Goal: Information Seeking & Learning: Check status

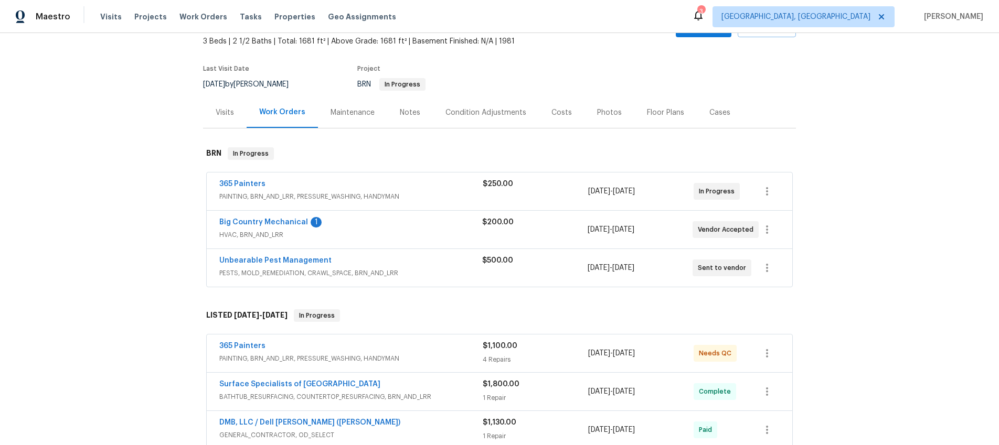
scroll to position [66, 0]
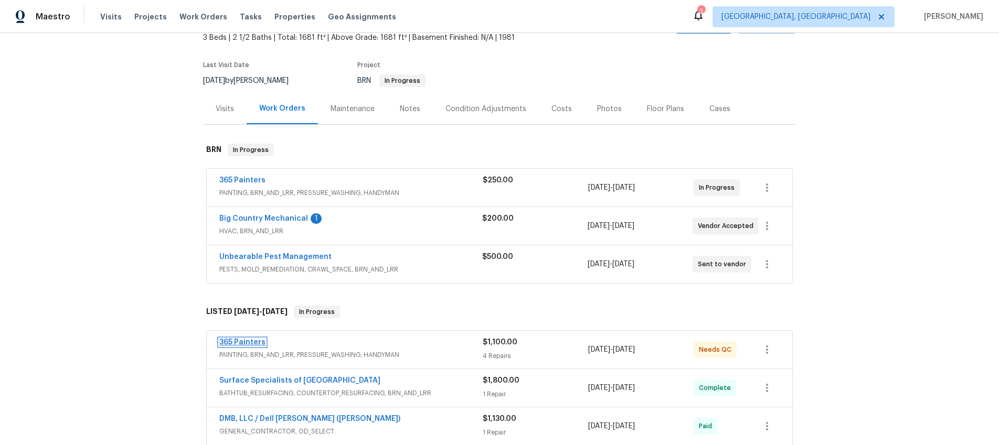
click at [256, 344] on link "365 Painters" at bounding box center [242, 342] width 46 height 7
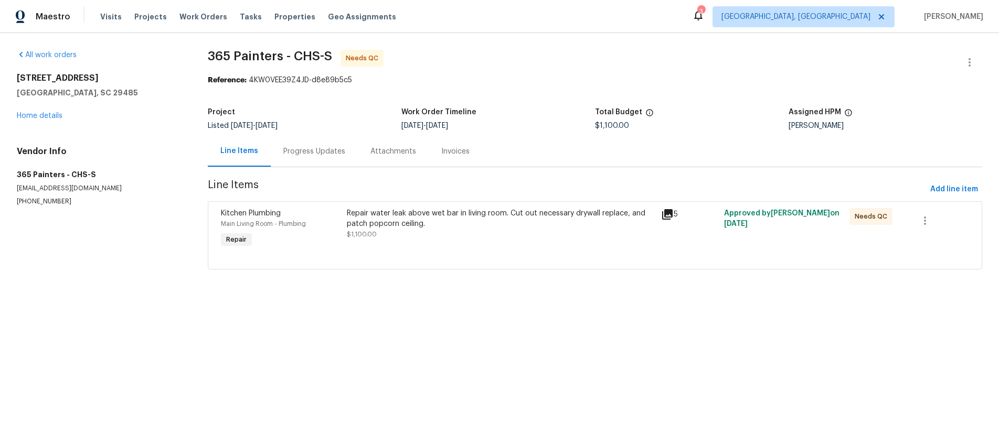
click at [672, 216] on icon at bounding box center [667, 214] width 10 height 10
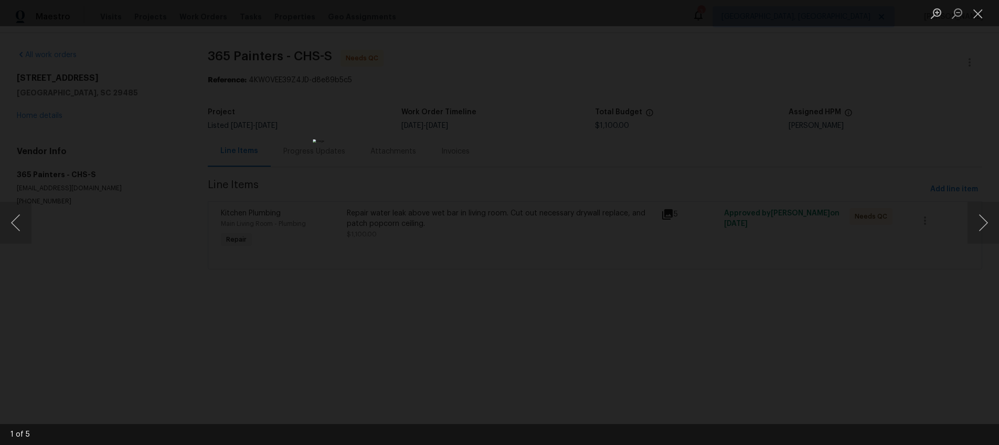
click at [672, 358] on div "Lightbox" at bounding box center [499, 222] width 999 height 445
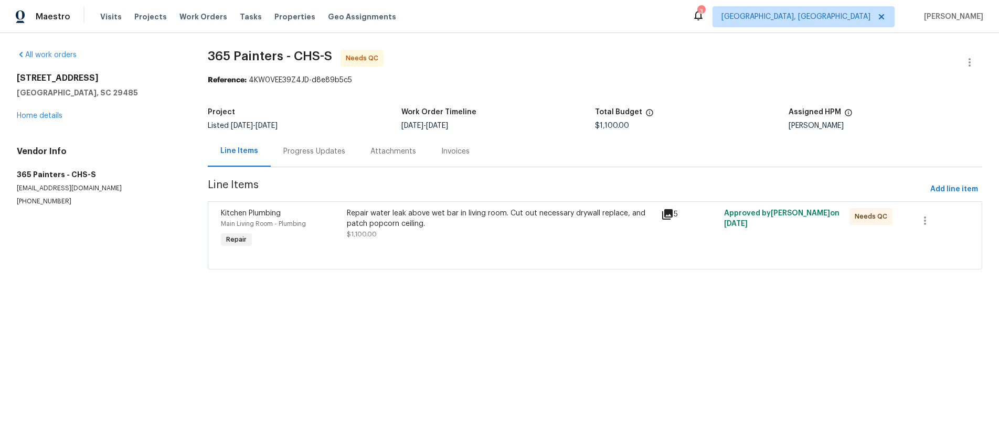
click at [666, 211] on icon at bounding box center [667, 214] width 10 height 10
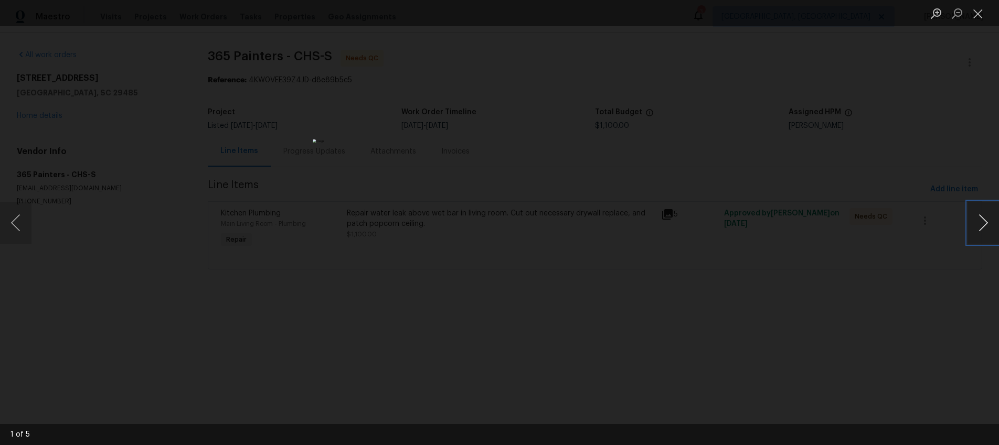
click at [978, 221] on button "Next image" at bounding box center [983, 223] width 31 height 42
click at [982, 226] on button "Next image" at bounding box center [983, 223] width 31 height 42
click at [972, 233] on button "Next image" at bounding box center [983, 223] width 31 height 42
click at [989, 228] on button "Next image" at bounding box center [983, 223] width 31 height 42
click at [730, 378] on div "Lightbox" at bounding box center [499, 222] width 999 height 445
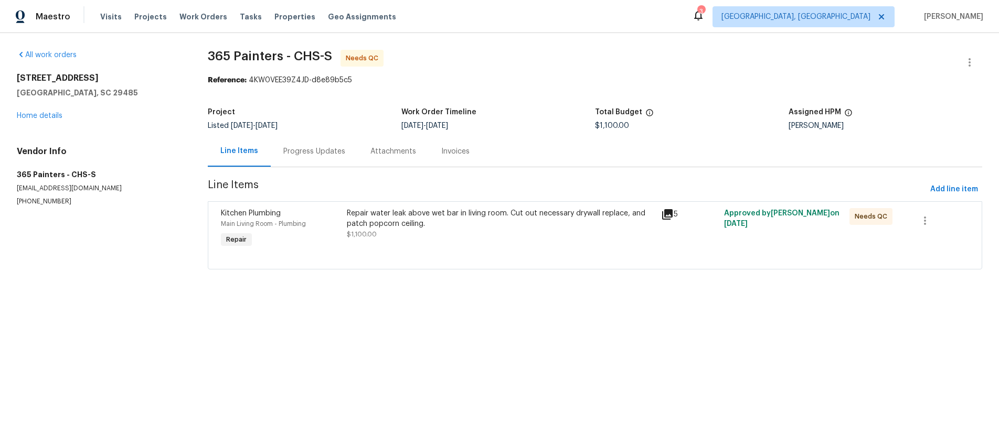
click at [662, 223] on div "5" at bounding box center [689, 229] width 63 height 48
click at [667, 212] on icon at bounding box center [667, 214] width 10 height 10
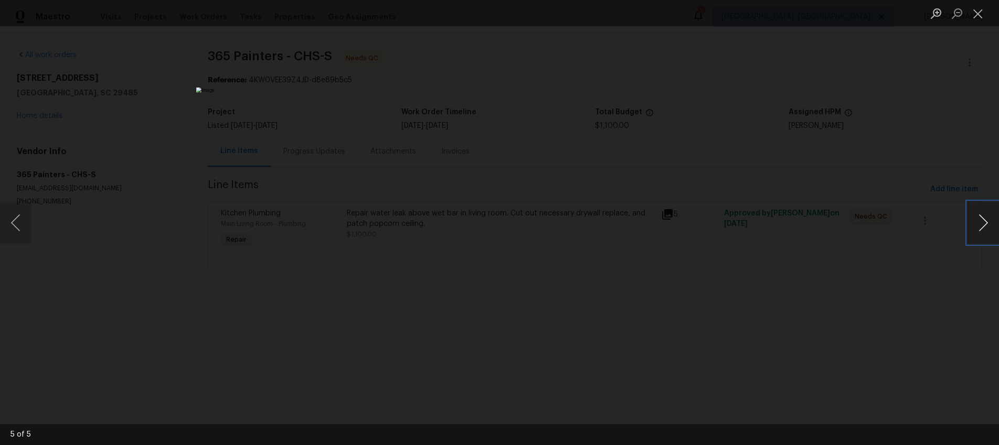
click at [981, 228] on button "Next image" at bounding box center [983, 223] width 31 height 42
click at [713, 187] on div "Lightbox" at bounding box center [499, 222] width 999 height 445
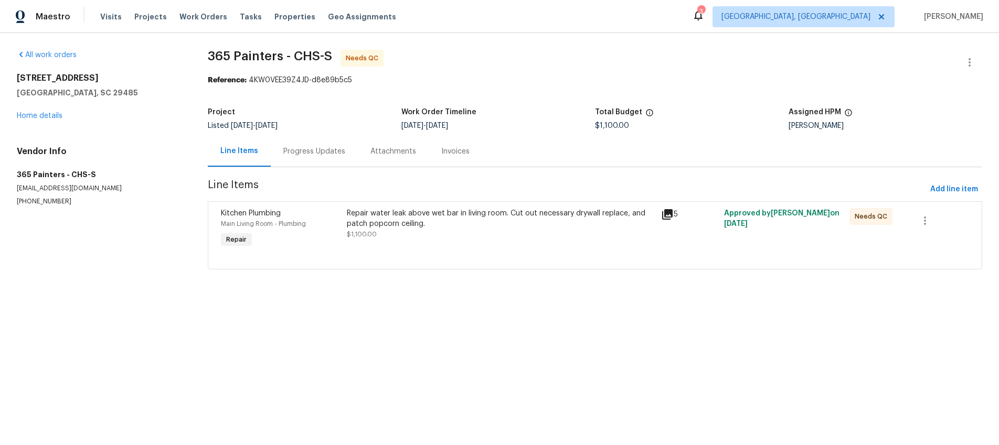
click at [446, 155] on div "Invoices" at bounding box center [455, 151] width 28 height 10
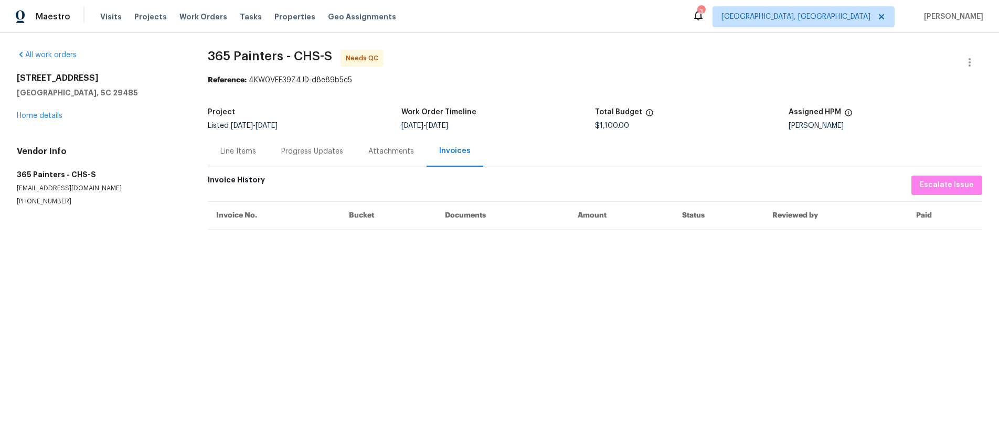
click at [249, 150] on div "Line Items" at bounding box center [238, 151] width 36 height 10
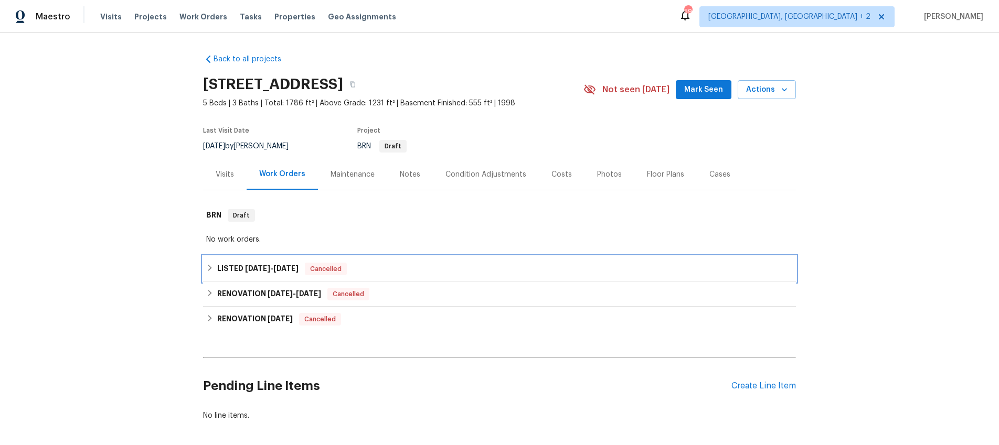
click at [215, 271] on div "LISTED 8/23/25 - 8/25/25 Cancelled" at bounding box center [499, 269] width 587 height 13
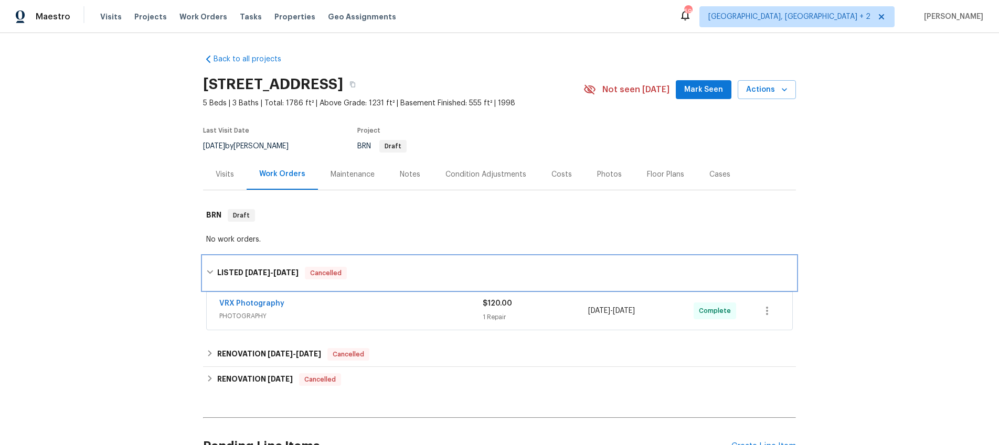
click at [215, 271] on div "LISTED 8/23/25 - 8/25/25 Cancelled" at bounding box center [499, 273] width 587 height 13
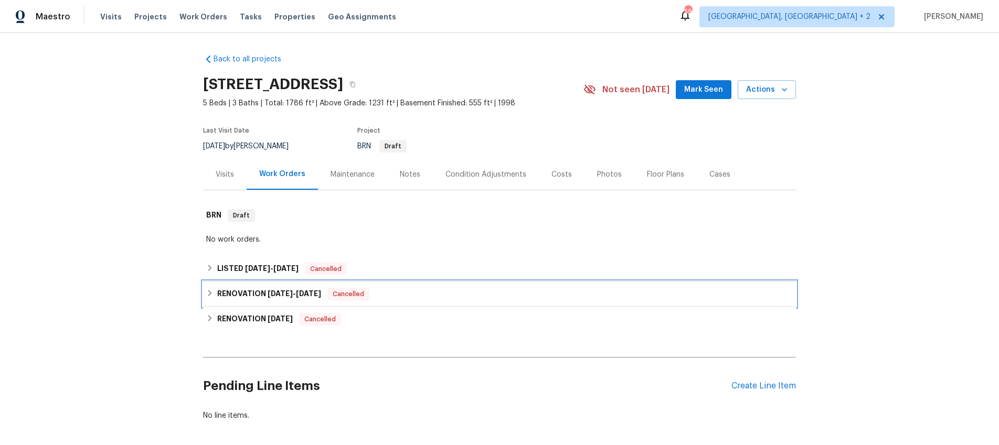
click at [225, 294] on h6 "RENOVATION 7/21/25 - 8/19/25" at bounding box center [269, 294] width 104 height 13
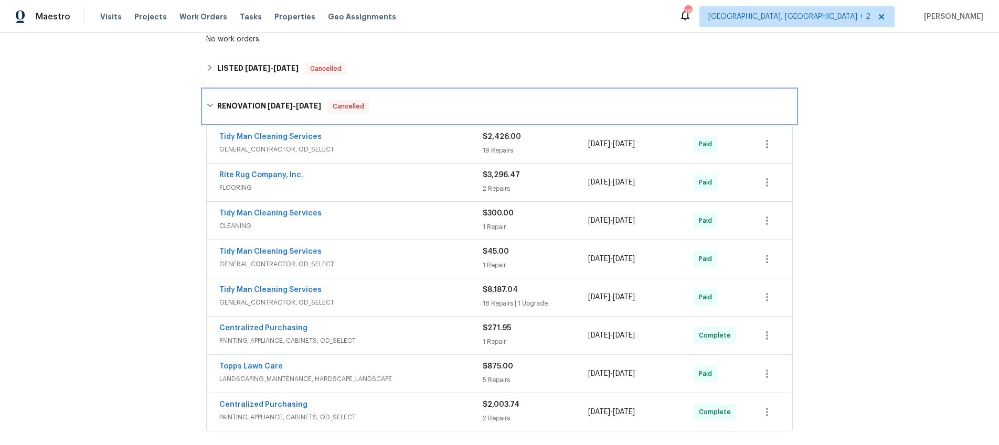
scroll to position [218, 0]
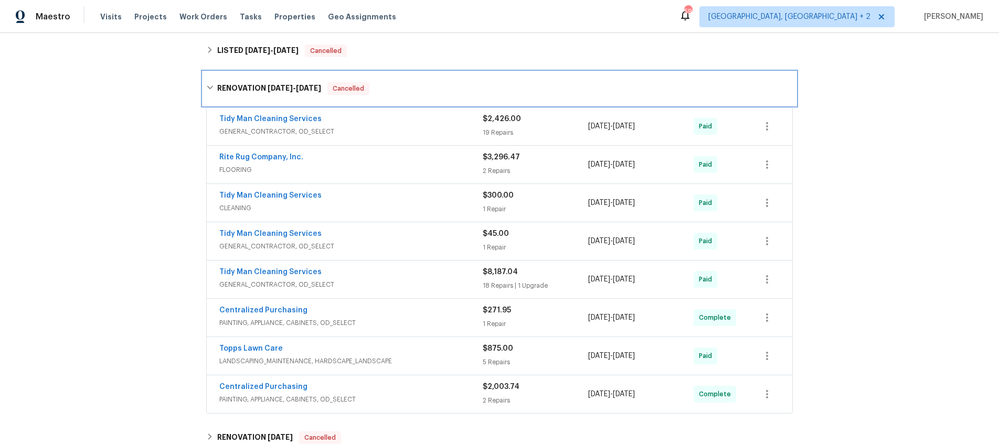
click at [210, 91] on div "RENOVATION [DATE] - [DATE] Cancelled" at bounding box center [499, 88] width 587 height 13
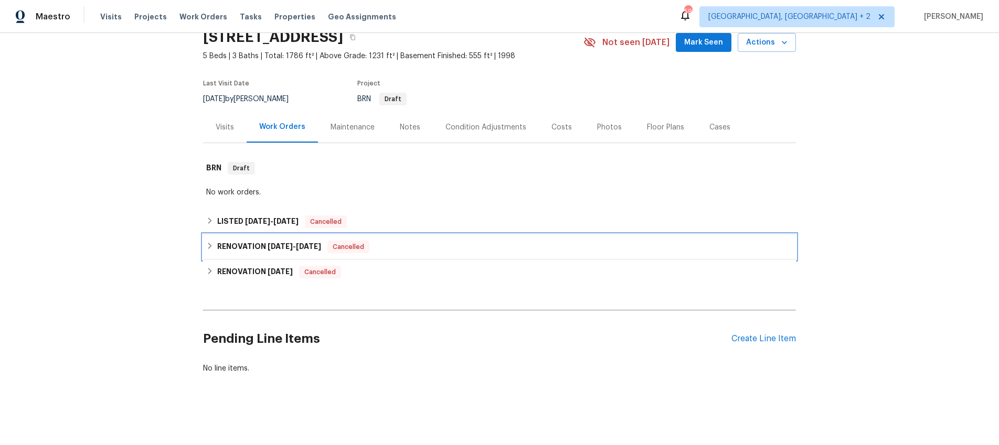
scroll to position [47, 0]
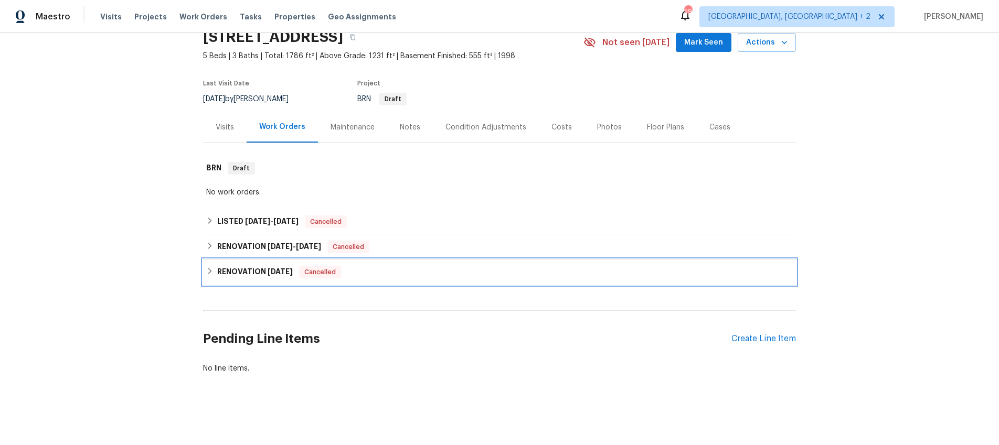
click at [210, 272] on icon at bounding box center [209, 271] width 7 height 7
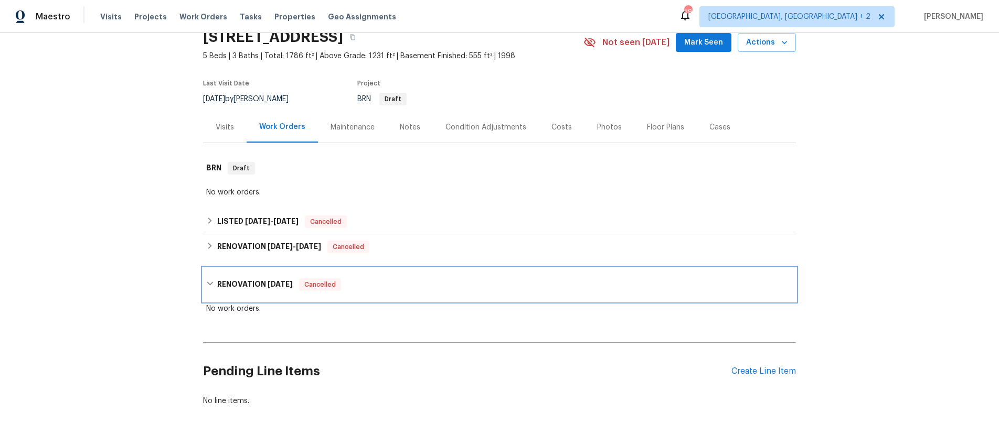
click at [205, 284] on div "RENOVATION 6/9/25 Cancelled" at bounding box center [499, 285] width 593 height 34
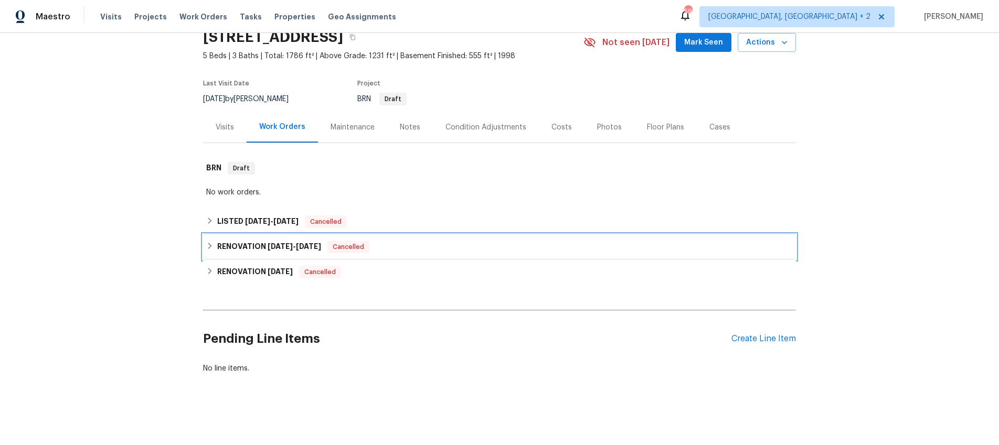
click at [205, 246] on div "RENOVATION [DATE] - [DATE] Cancelled" at bounding box center [499, 247] width 593 height 25
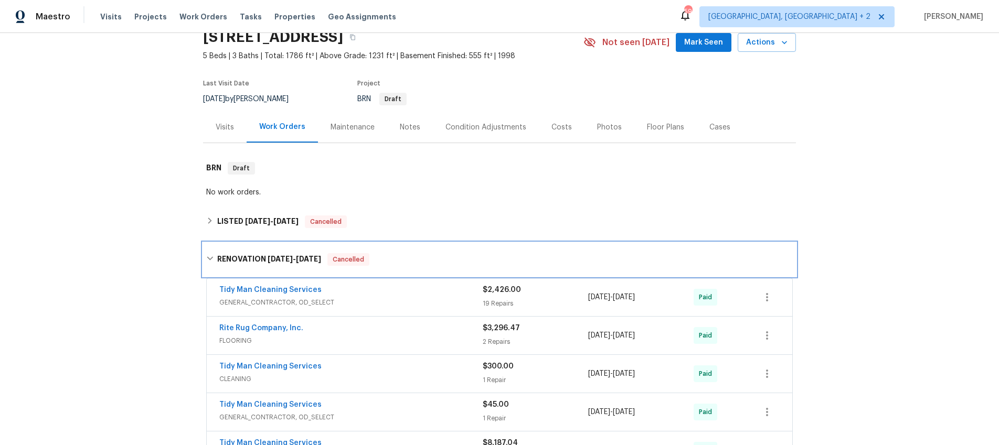
scroll to position [71, 0]
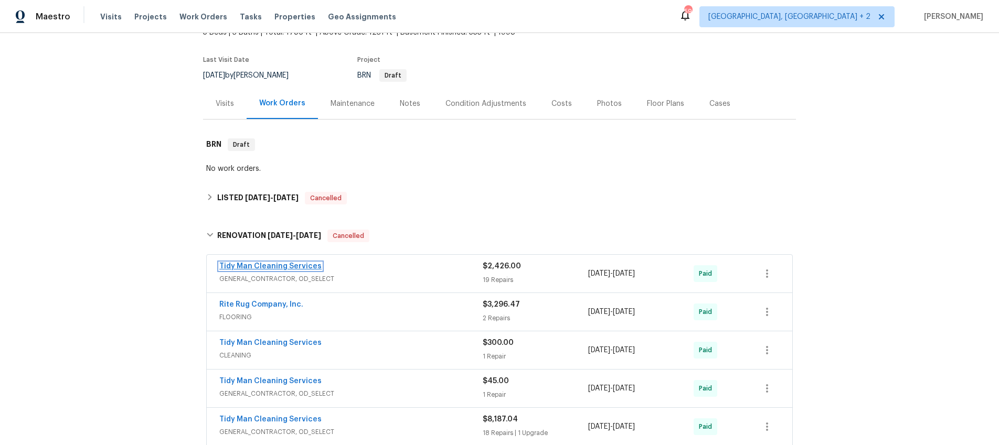
click at [301, 266] on link "Tidy Man Cleaning Services" at bounding box center [270, 266] width 102 height 7
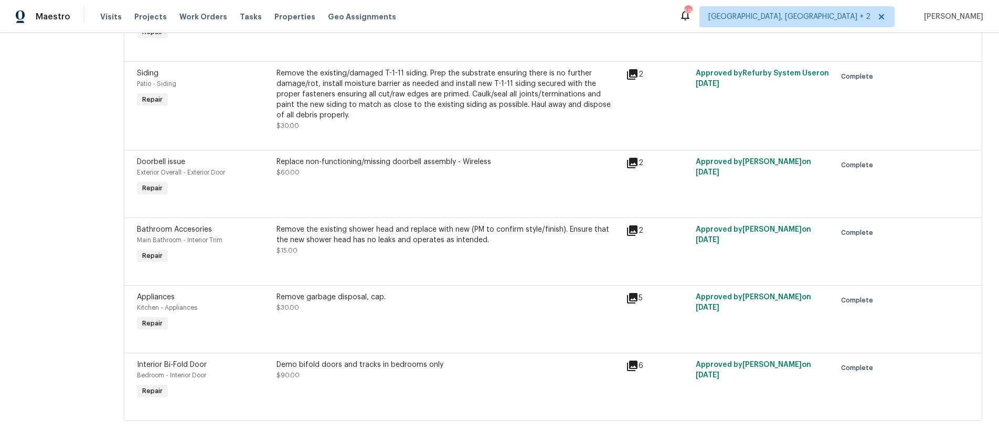
scroll to position [1171, 0]
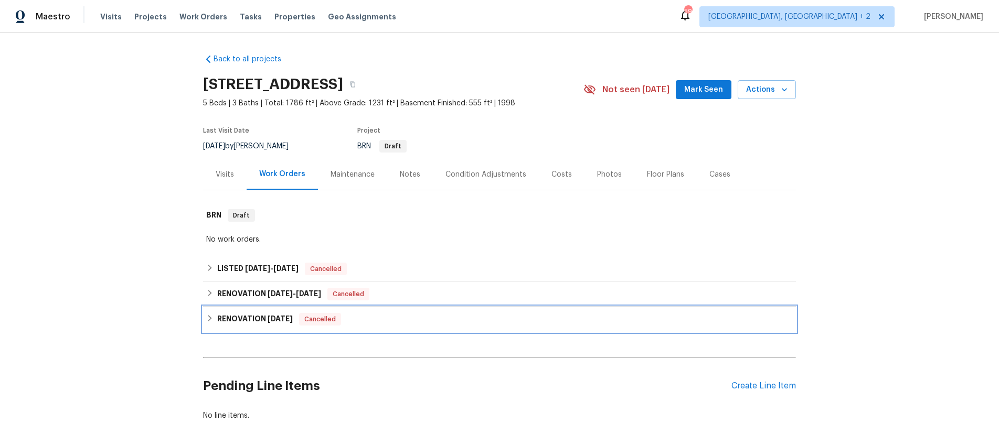
click at [208, 318] on icon at bounding box center [209, 318] width 7 height 7
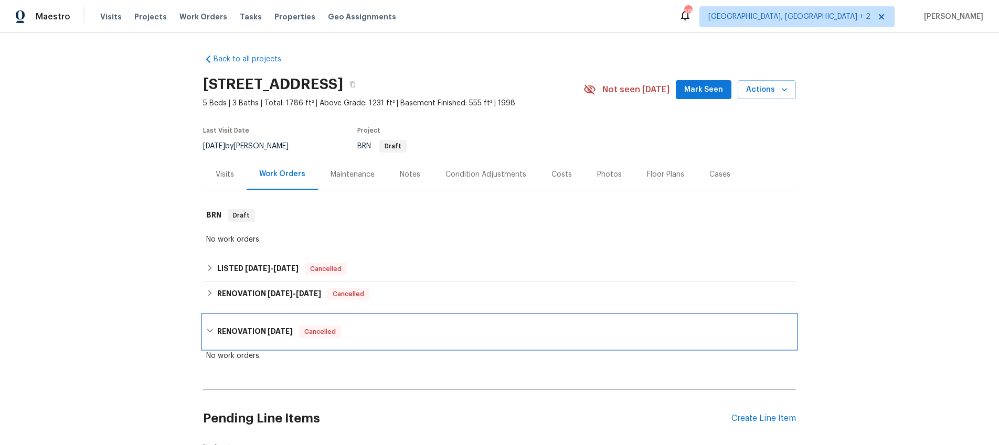
click at [208, 319] on div "RENOVATION [DATE] Cancelled" at bounding box center [499, 332] width 593 height 34
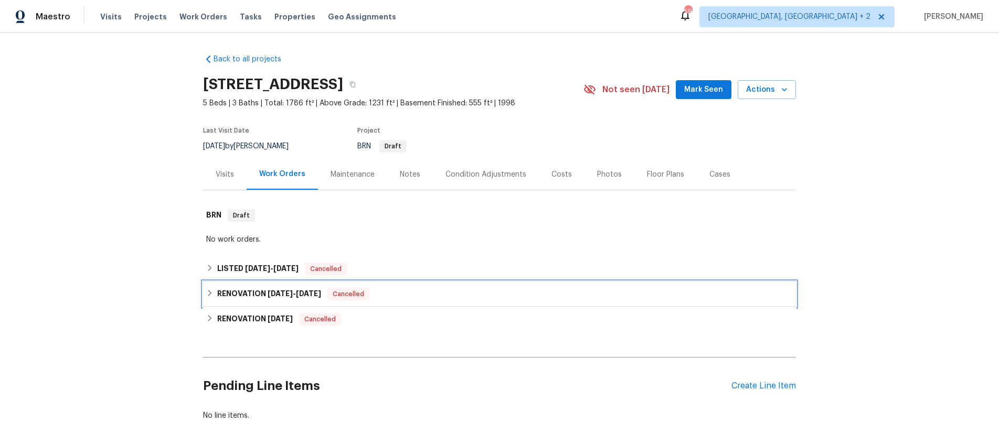
click at [211, 292] on icon at bounding box center [209, 293] width 7 height 7
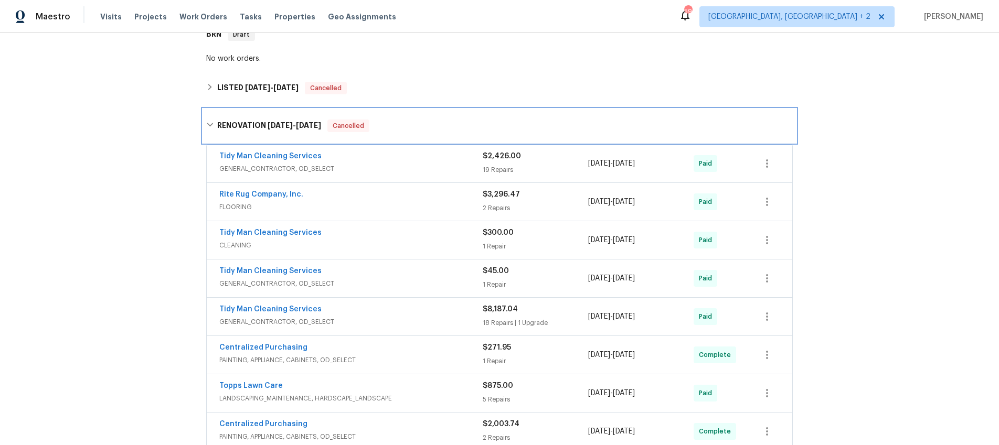
scroll to position [270, 0]
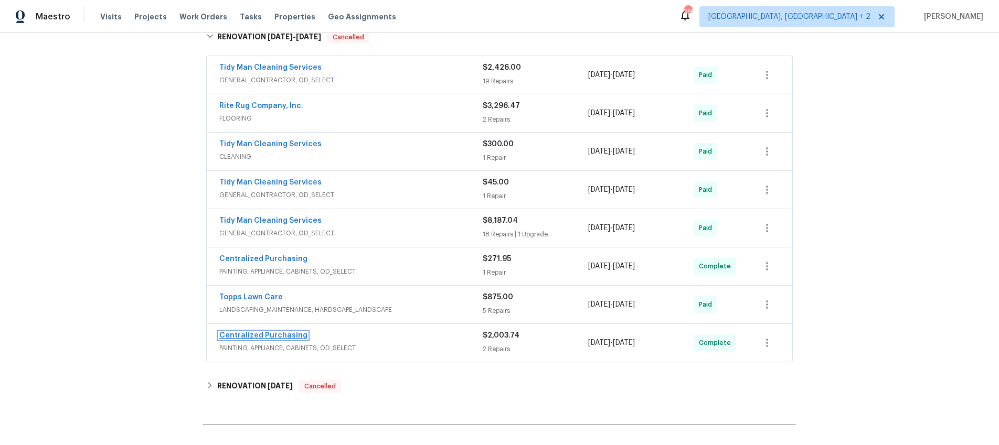
click at [276, 338] on link "Centralized Purchasing" at bounding box center [263, 335] width 88 height 7
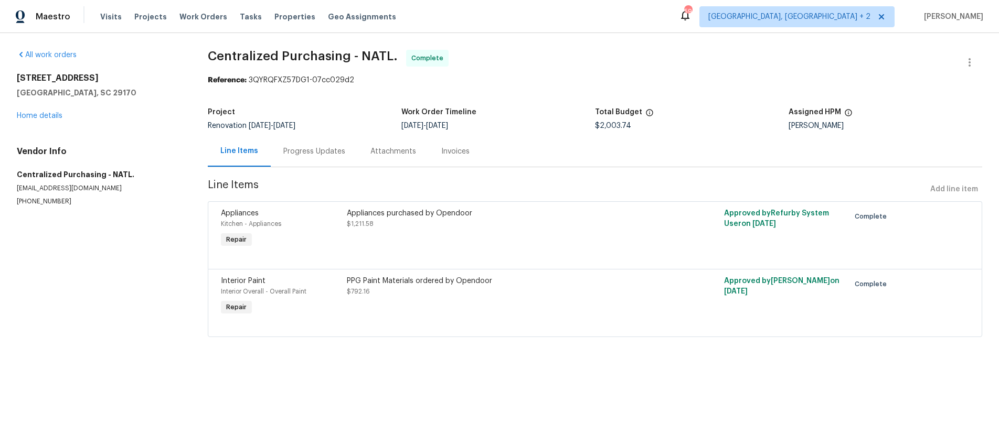
click at [372, 213] on div "Appliances purchased by Opendoor" at bounding box center [501, 213] width 308 height 10
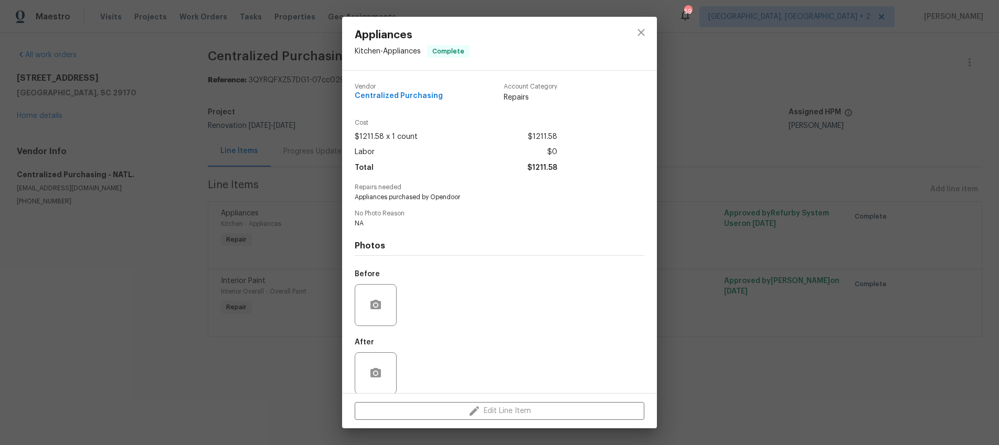
click at [686, 144] on div "Appliances Kitchen - Appliances Complete Vendor Centralized Purchasing Account …" at bounding box center [499, 222] width 999 height 445
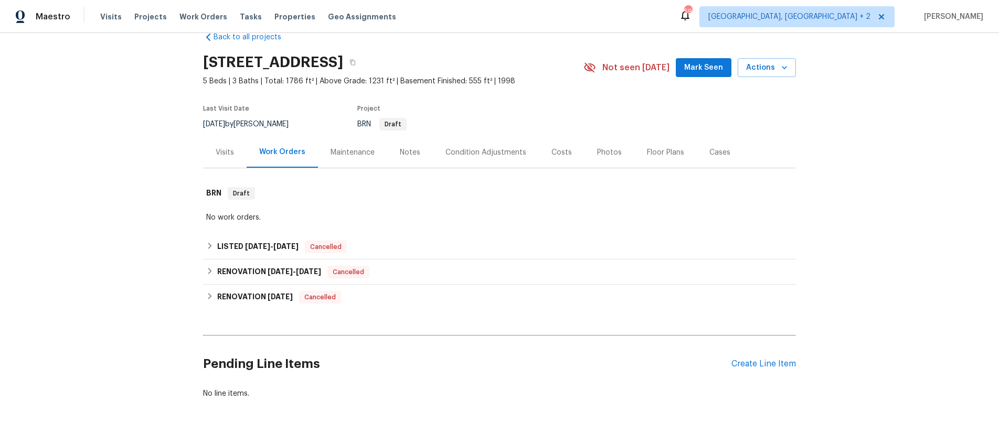
scroll to position [44, 0]
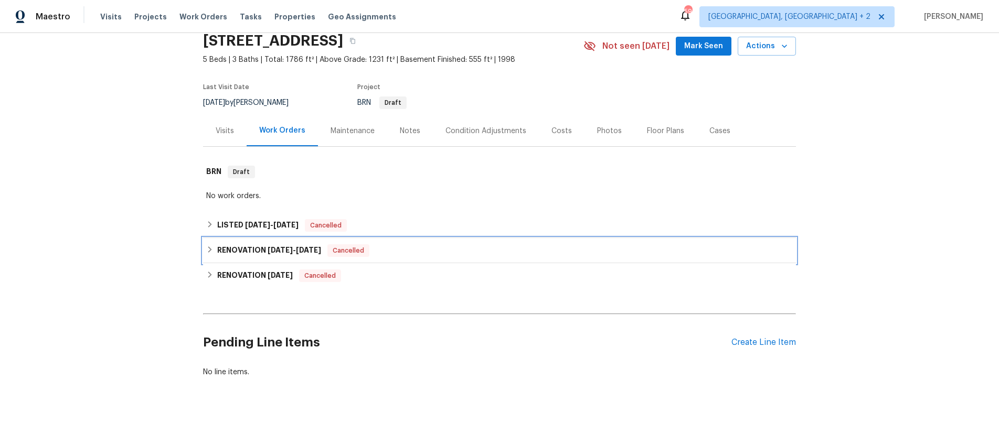
click at [212, 251] on icon at bounding box center [209, 249] width 7 height 7
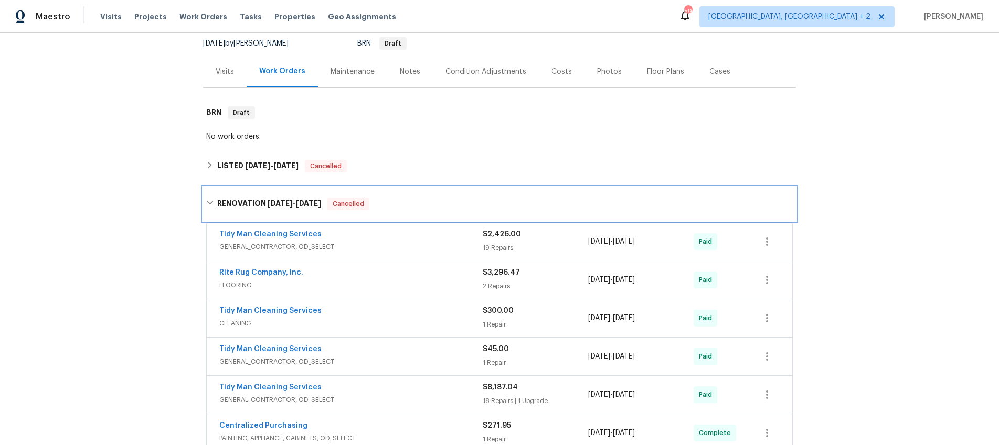
scroll to position [228, 0]
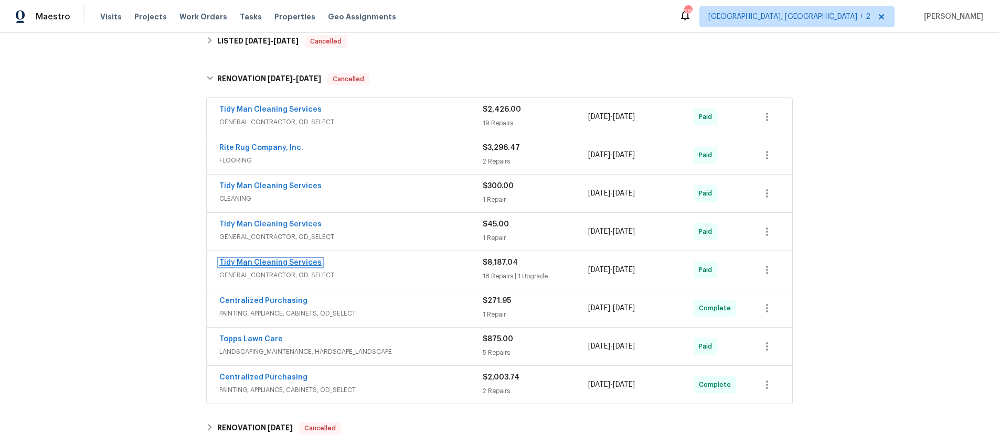
click at [258, 263] on link "Tidy Man Cleaning Services" at bounding box center [270, 262] width 102 height 7
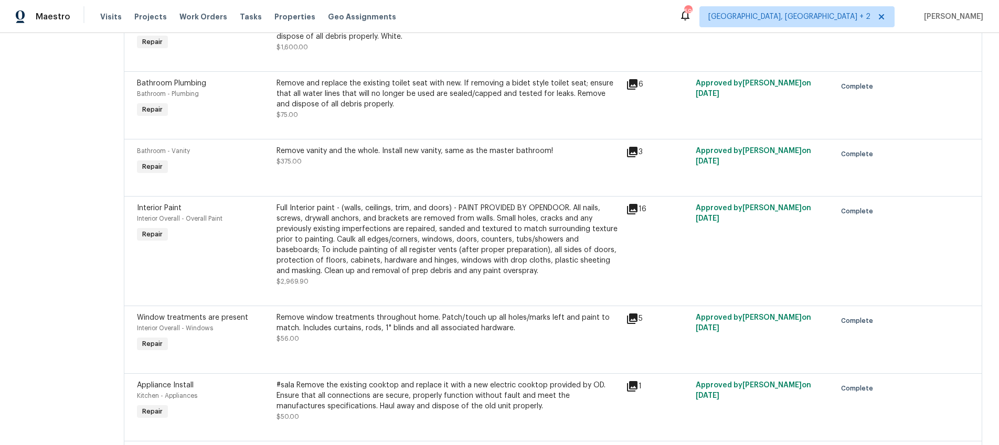
scroll to position [777, 0]
